Goal: Task Accomplishment & Management: Manage account settings

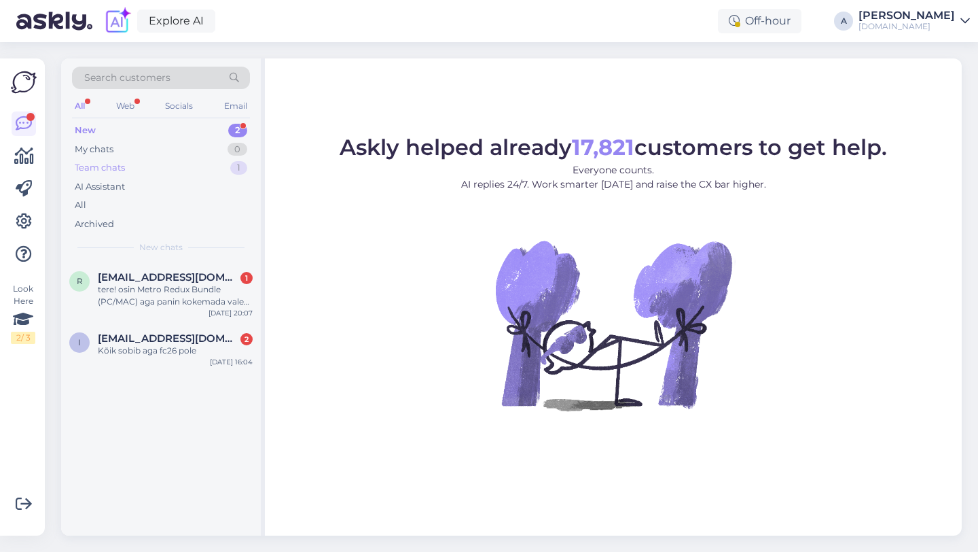
click at [216, 169] on div "Team chats 1" at bounding box center [161, 167] width 178 height 19
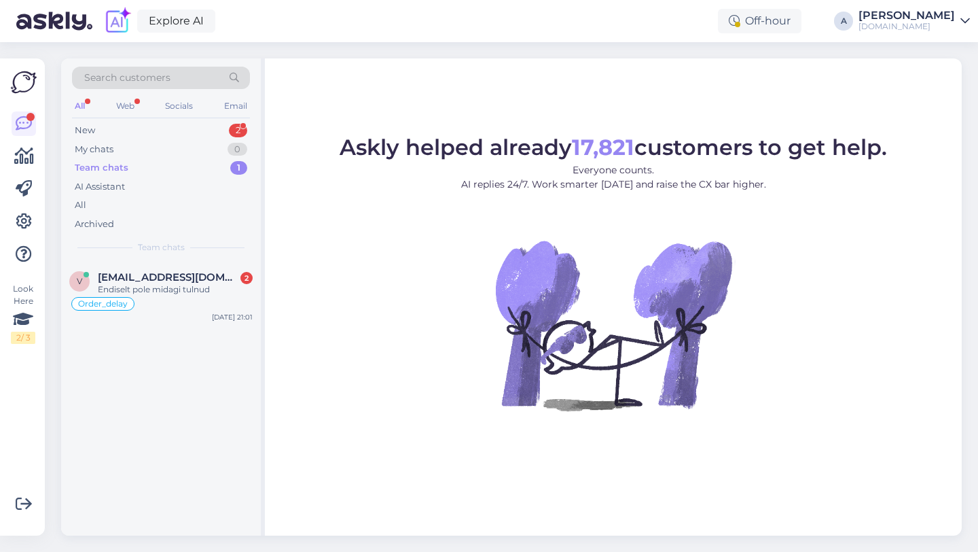
click at [946, 26] on div "[DOMAIN_NAME]" at bounding box center [907, 26] width 96 height 11
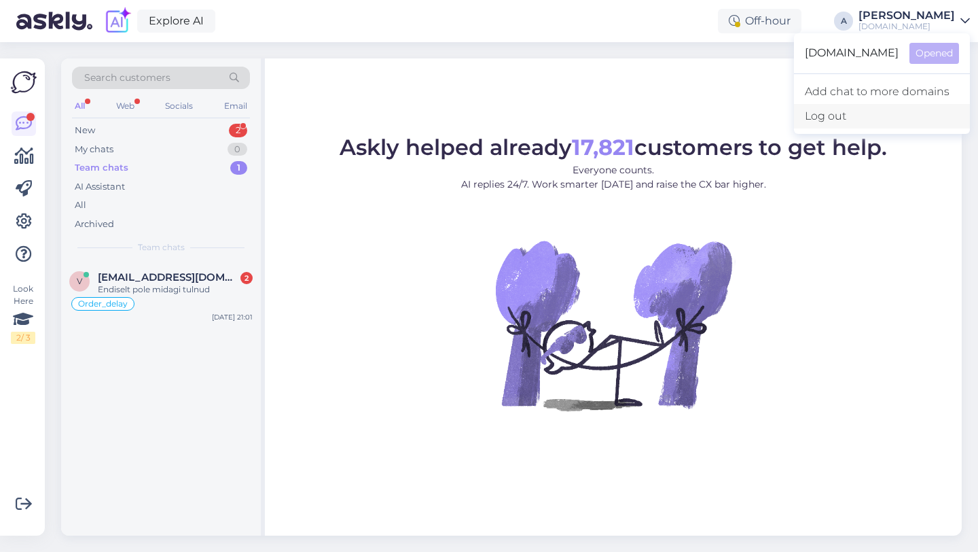
click at [842, 121] on div "Log out" at bounding box center [882, 116] width 176 height 24
